Goal: Transaction & Acquisition: Purchase product/service

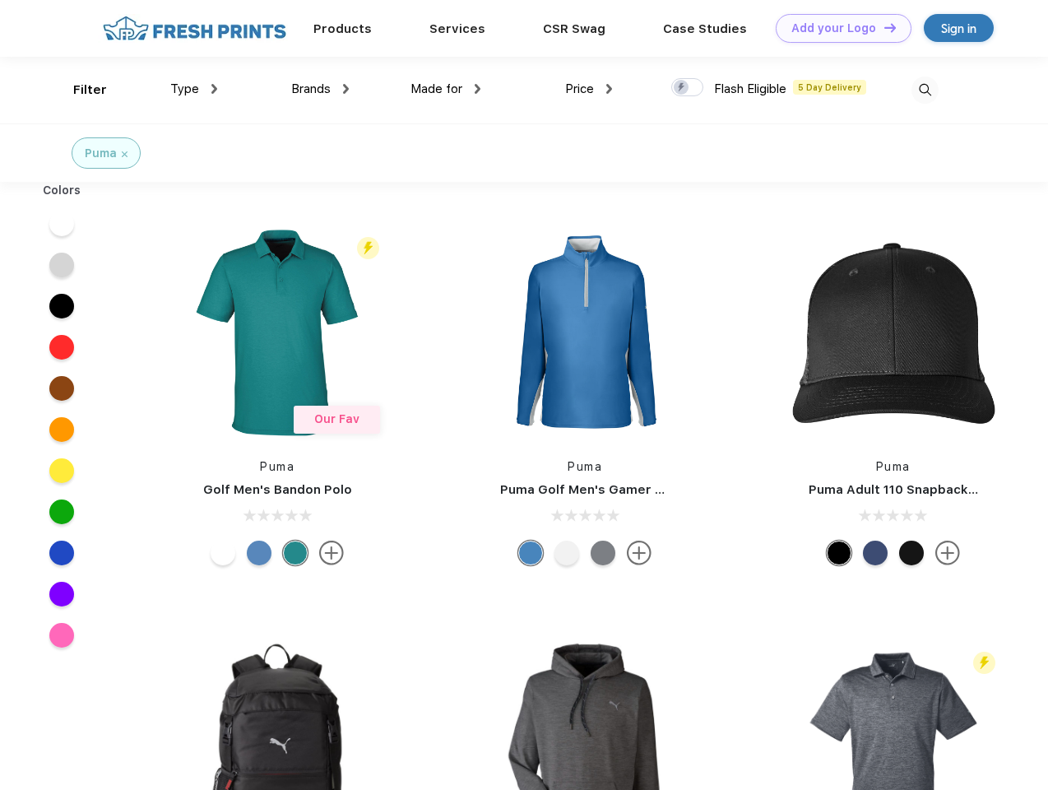
scroll to position [1, 0]
click at [837, 28] on link "Add your Logo Design Tool" at bounding box center [844, 28] width 136 height 29
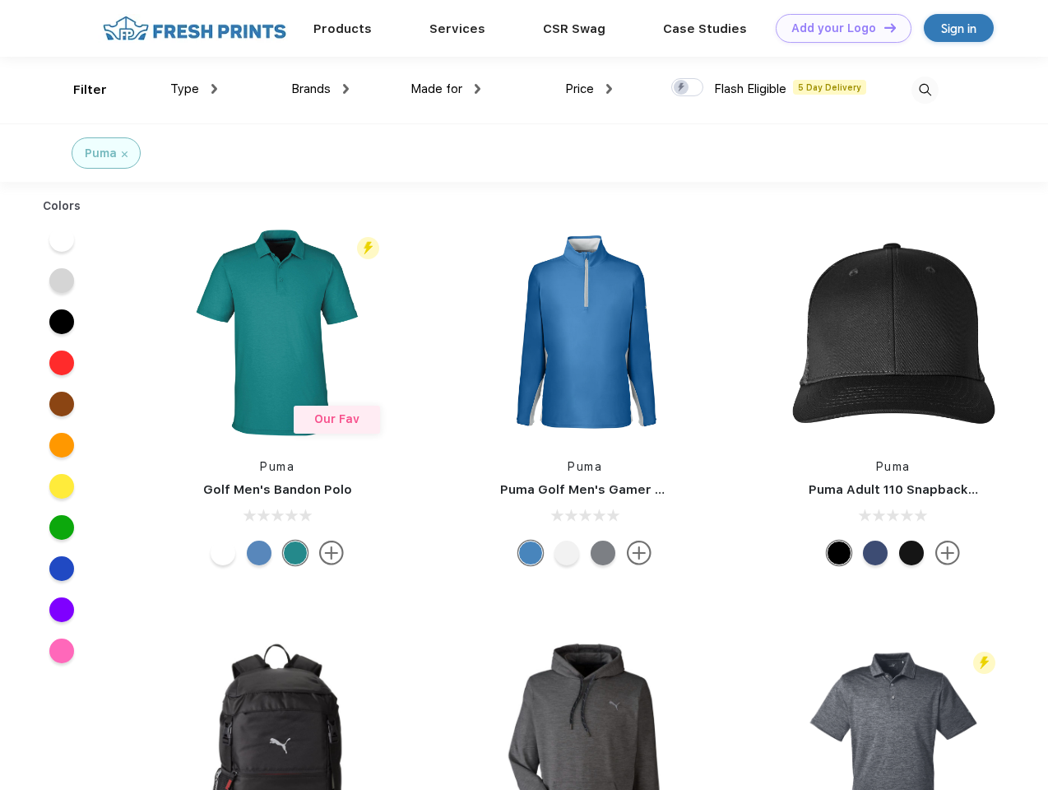
click at [0, 0] on div "Design Tool" at bounding box center [0, 0] width 0 height 0
click at [883, 27] on link "Add your Logo Design Tool" at bounding box center [844, 28] width 136 height 29
click at [79, 90] on div "Filter" at bounding box center [90, 90] width 34 height 19
click at [194, 89] on span "Type" at bounding box center [184, 88] width 29 height 15
click at [320, 89] on span "Brands" at bounding box center [310, 88] width 39 height 15
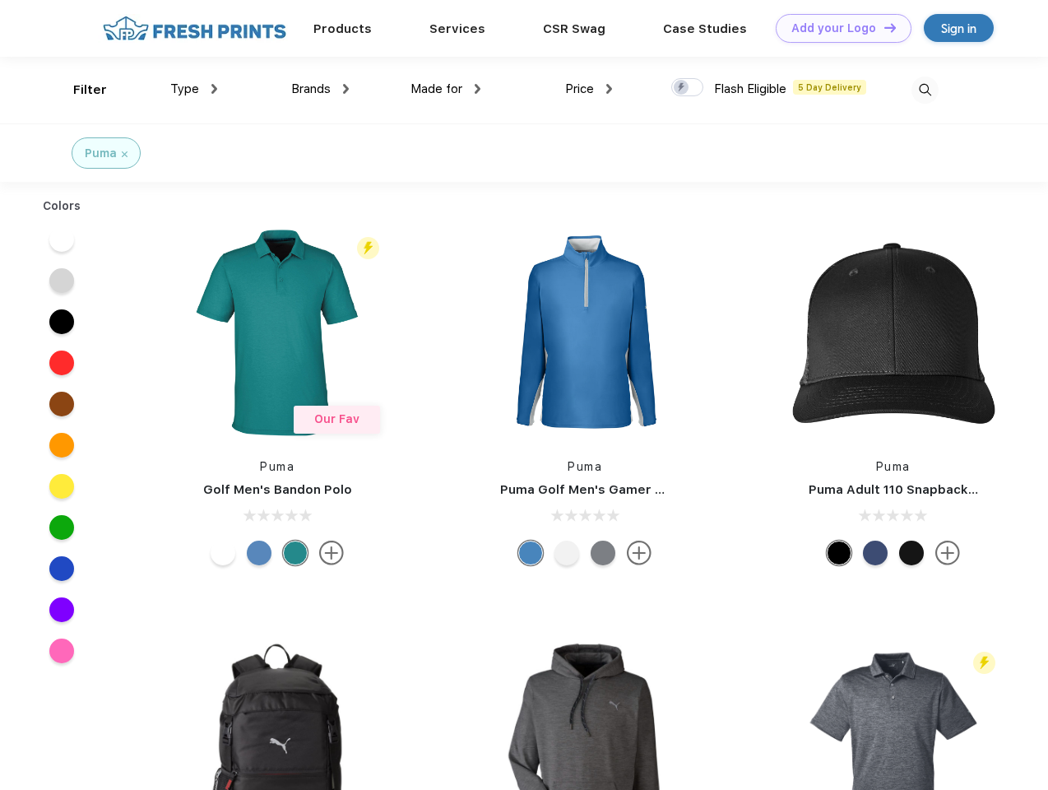
click at [446, 89] on span "Made for" at bounding box center [437, 88] width 52 height 15
click at [589, 89] on span "Price" at bounding box center [579, 88] width 29 height 15
click at [688, 88] on div at bounding box center [687, 87] width 32 height 18
click at [682, 88] on input "checkbox" at bounding box center [676, 82] width 11 height 11
checkbox input "true"
